Goal: Information Seeking & Learning: Find specific fact

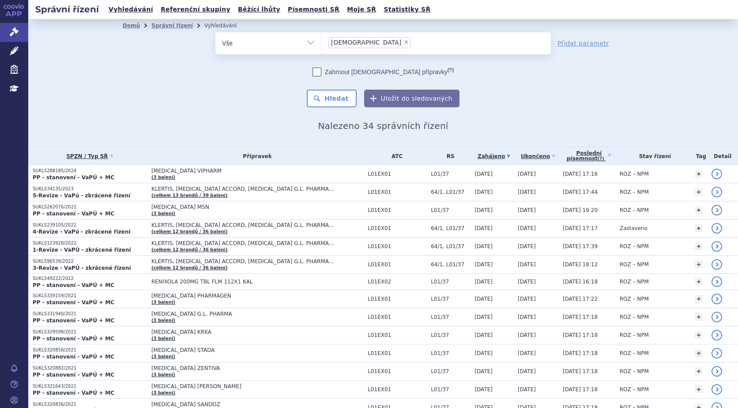
click at [404, 43] on span "×" at bounding box center [406, 41] width 5 height 5
click at [322, 43] on select "sunitinib" at bounding box center [321, 43] width 0 height 22
select select
click at [354, 43] on ul at bounding box center [436, 41] width 229 height 19
click at [322, 43] on select "sunitinib" at bounding box center [321, 43] width 0 height 22
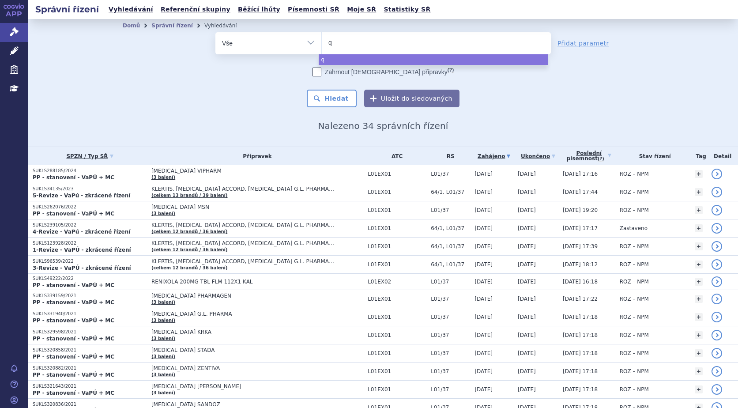
type input "qi"
type input "qin"
type input "qinl"
type input "qinlo"
type input "qinloc"
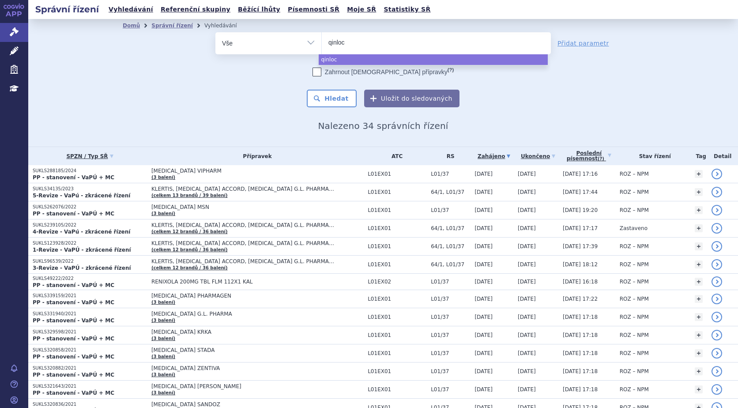
type input "qinlock"
select select "qinlock"
click at [332, 99] on button "Hledat" at bounding box center [332, 99] width 50 height 18
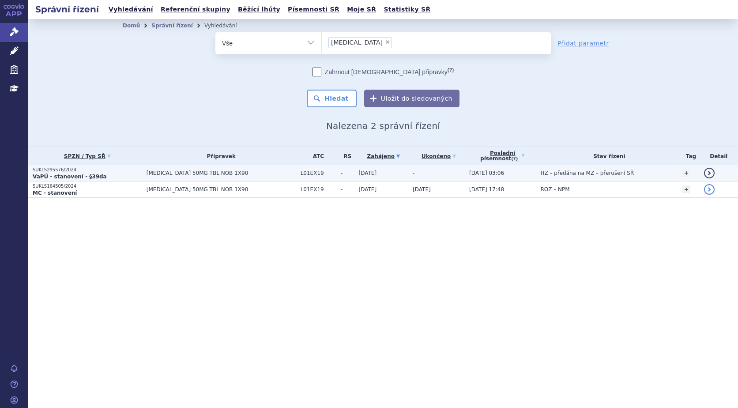
click at [53, 170] on p "SUKLS295576/2024" at bounding box center [88, 170] width 110 height 6
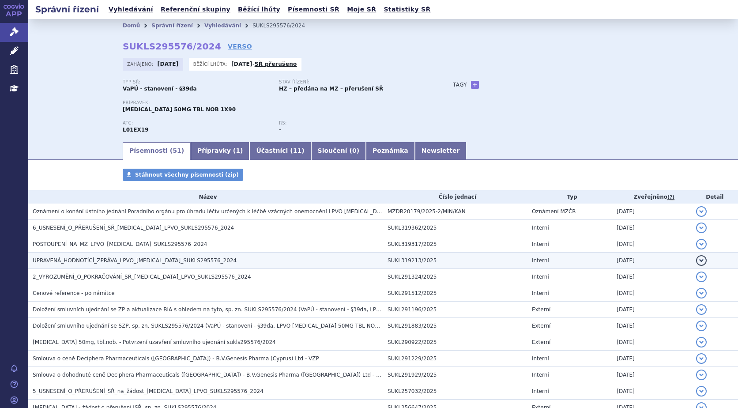
click at [132, 261] on span "UPRAVENÁ_HODNOTÍCÍ_ZPRÁVA_LPVO_QINLOCK_SUKLS295576_2024" at bounding box center [135, 260] width 204 height 6
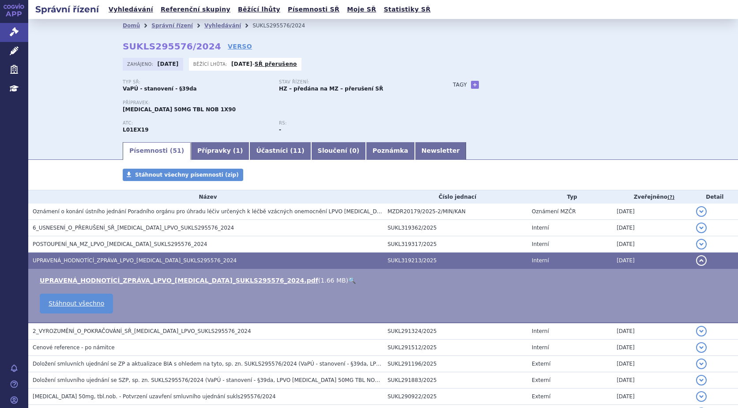
click at [348, 280] on link "🔍" at bounding box center [352, 280] width 8 height 7
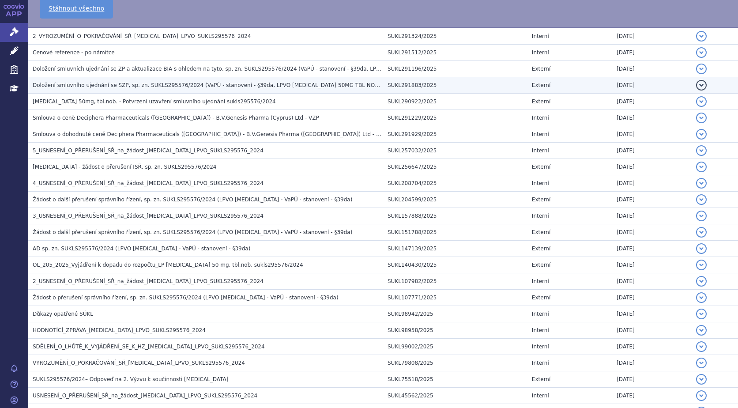
scroll to position [309, 0]
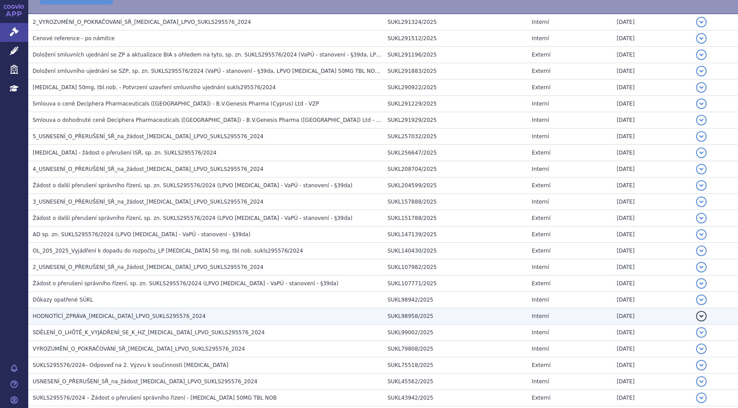
click at [94, 316] on span "HODNOTÍCÍ_ZPRÁVA_QINLOCK_LPVO_SUKLS295576_2024" at bounding box center [119, 316] width 173 height 6
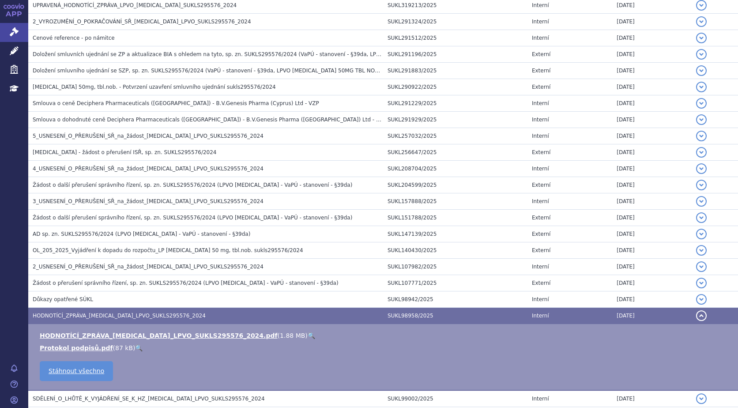
click at [308, 336] on link "🔍" at bounding box center [312, 335] width 8 height 7
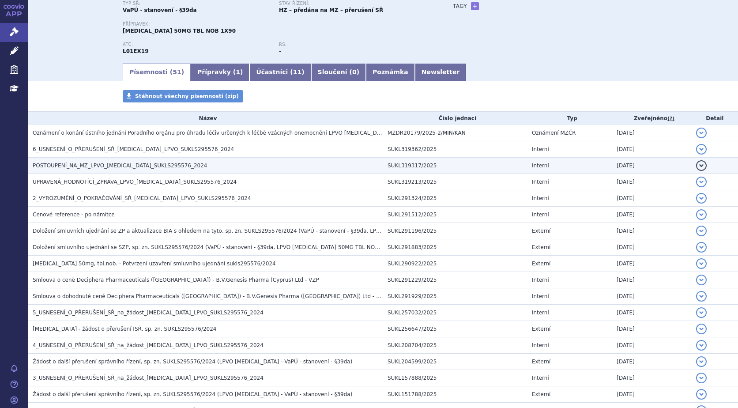
scroll to position [167, 0]
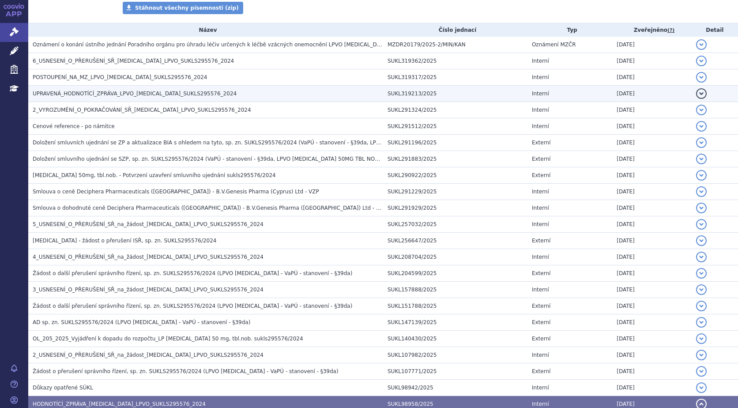
click at [79, 91] on span "UPRAVENÁ_HODNOTÍCÍ_ZPRÁVA_LPVO_QINLOCK_SUKLS295576_2024" at bounding box center [135, 94] width 204 height 6
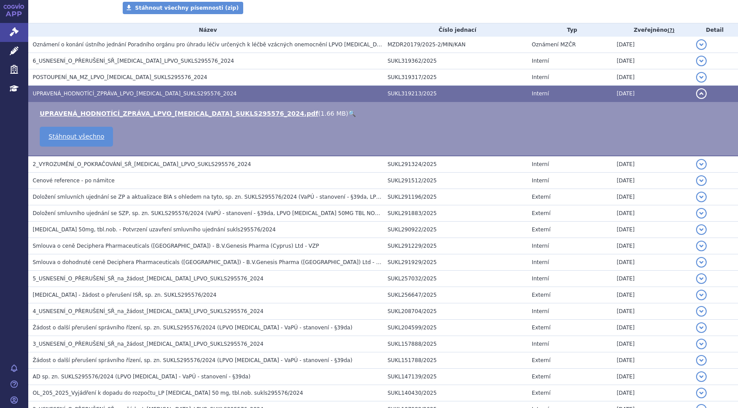
click at [348, 112] on link "🔍" at bounding box center [352, 113] width 8 height 7
click at [7, 29] on link "Správní řízení" at bounding box center [14, 32] width 28 height 19
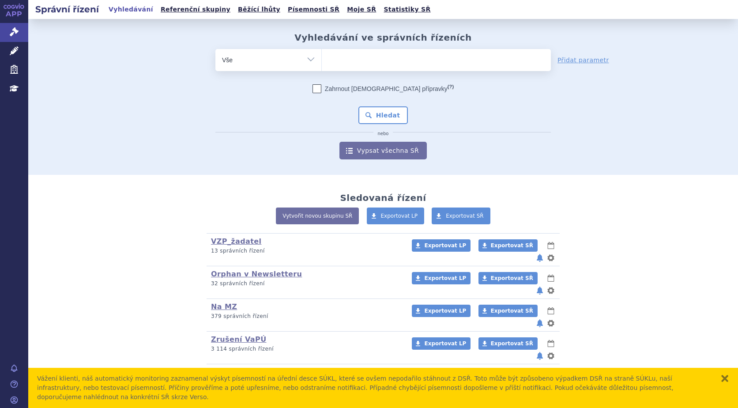
click at [381, 60] on ul at bounding box center [436, 58] width 229 height 19
click at [322, 60] on select at bounding box center [321, 60] width 0 height 22
type input "ry"
type input "ryb"
type input "rybr"
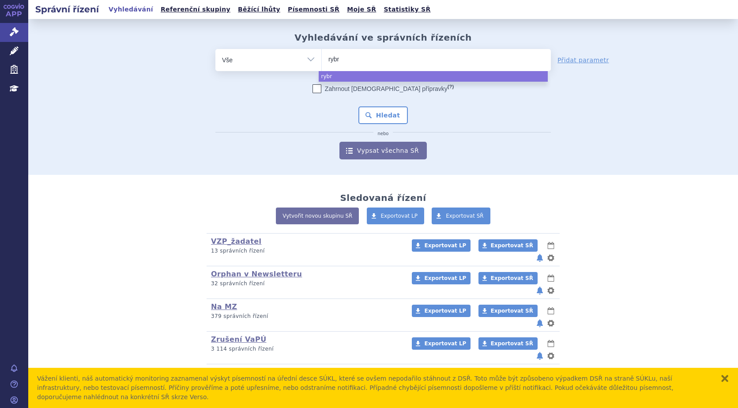
type input "rybre"
type input "rybreva"
type input "rybrevan"
type input "rybrevant"
select select "rybrevant"
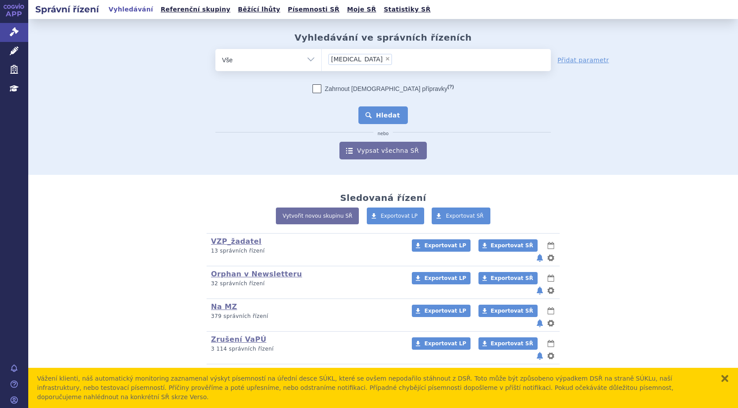
click at [381, 113] on button "Hledat" at bounding box center [384, 115] width 50 height 18
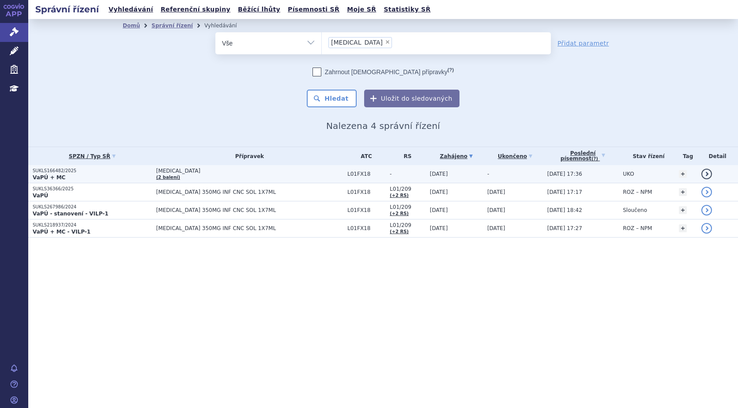
click at [48, 170] on p "SUKLS166482/2025" at bounding box center [92, 171] width 119 height 6
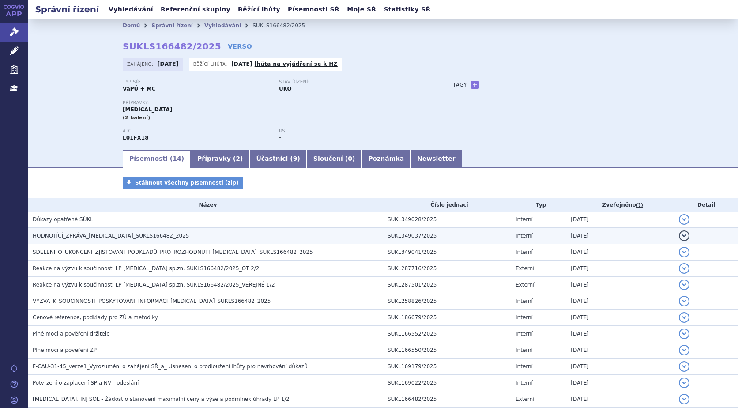
click at [109, 236] on span "HODNOTÍCÍ_ZPRÁVA_[MEDICAL_DATA]_SUKLS166482_2025" at bounding box center [111, 236] width 157 height 6
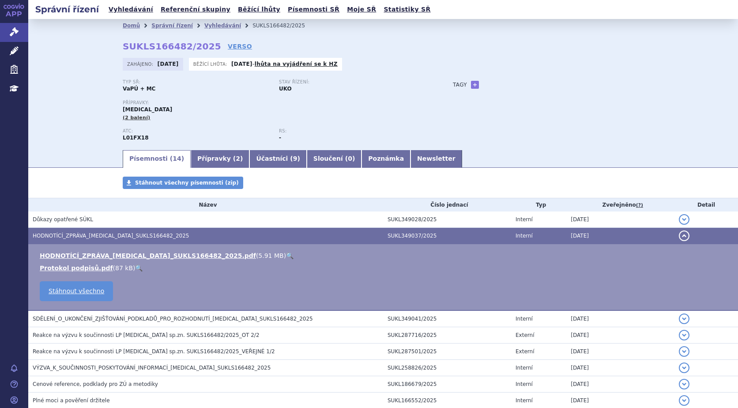
click at [286, 256] on link "🔍" at bounding box center [290, 255] width 8 height 7
click at [199, 159] on link "Přípravky ( 2 )" at bounding box center [220, 159] width 59 height 18
